Goal: Task Accomplishment & Management: Complete application form

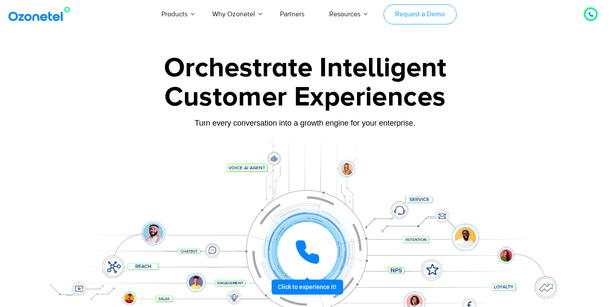
click at [420, 15] on link "Request a Demo" at bounding box center [420, 14] width 73 height 20
